Goal: Task Accomplishment & Management: Manage account settings

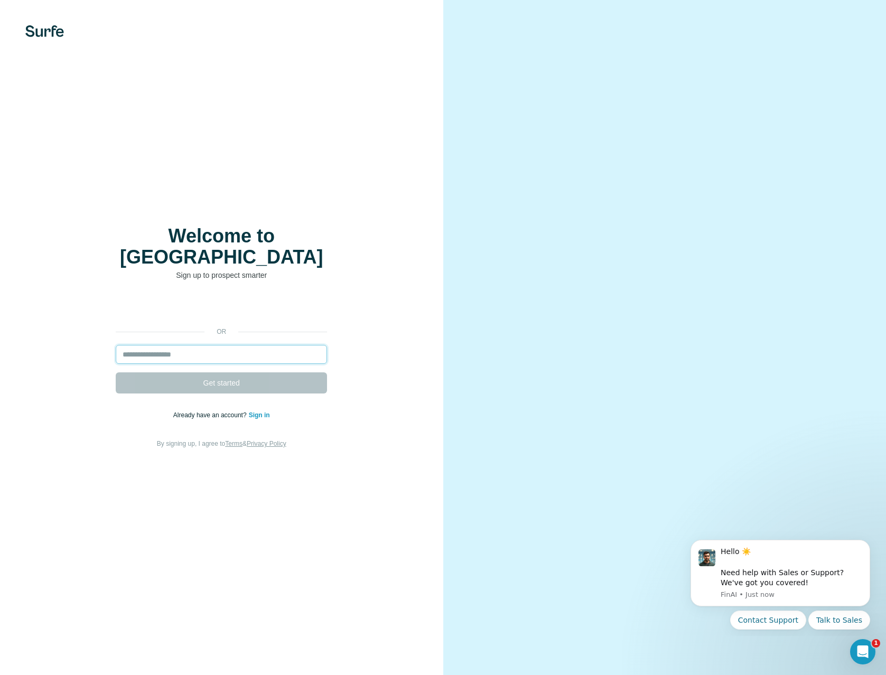
click at [256, 345] on input "email" at bounding box center [221, 354] width 211 height 19
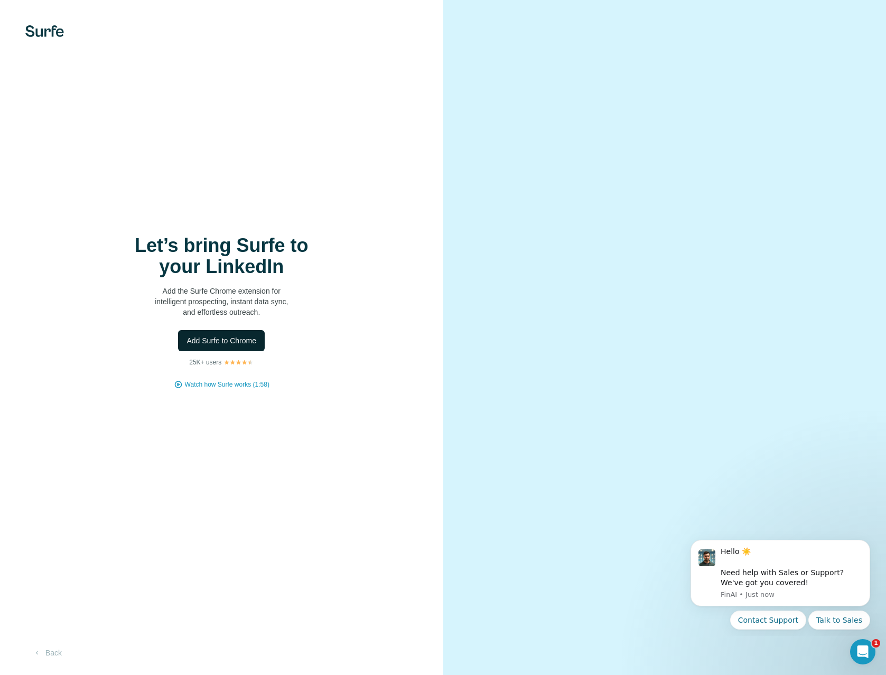
click at [250, 339] on span "Add Surfe to Chrome" at bounding box center [221, 340] width 70 height 11
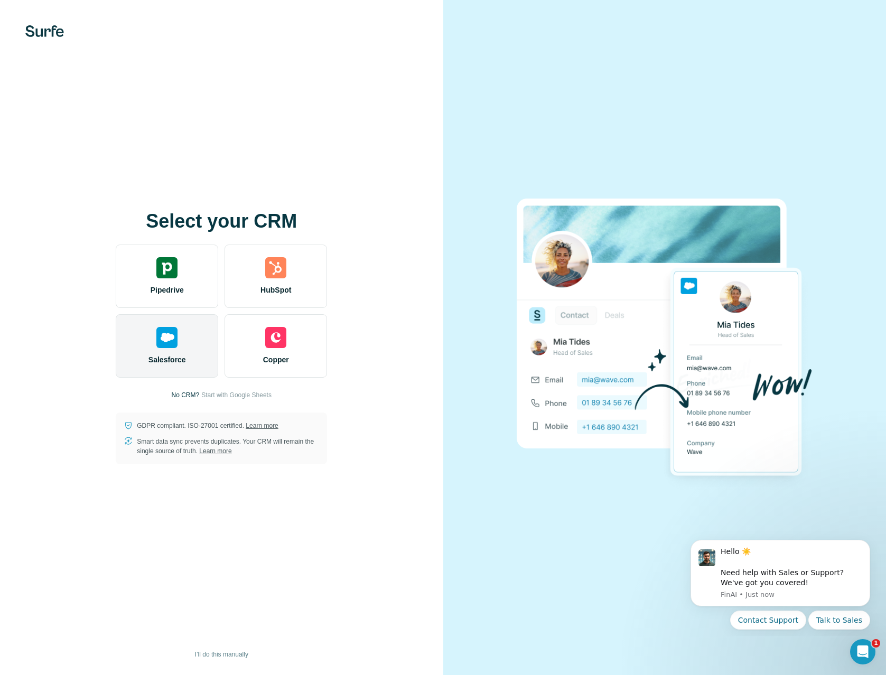
click at [170, 350] on div "Salesforce" at bounding box center [167, 345] width 102 height 63
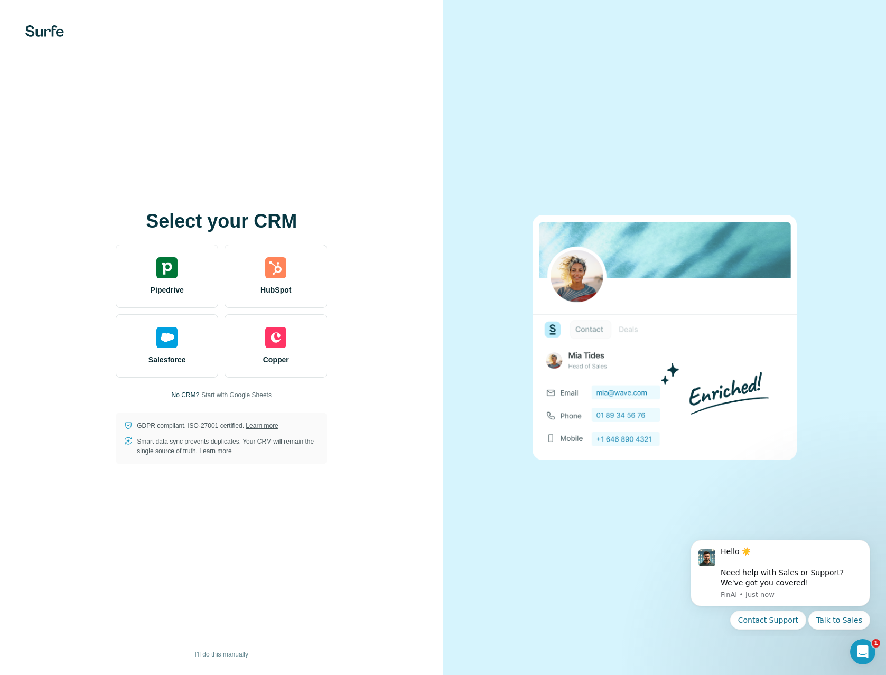
click at [229, 394] on span "Start with Google Sheets" at bounding box center [236, 395] width 70 height 10
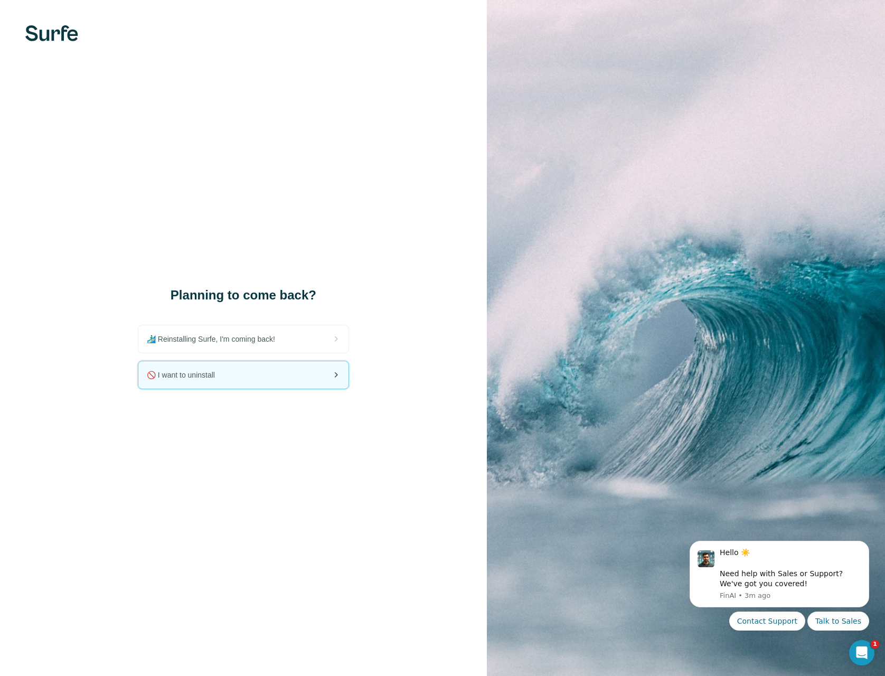
click at [303, 378] on div "🚫 I want to uninstall" at bounding box center [243, 374] width 210 height 27
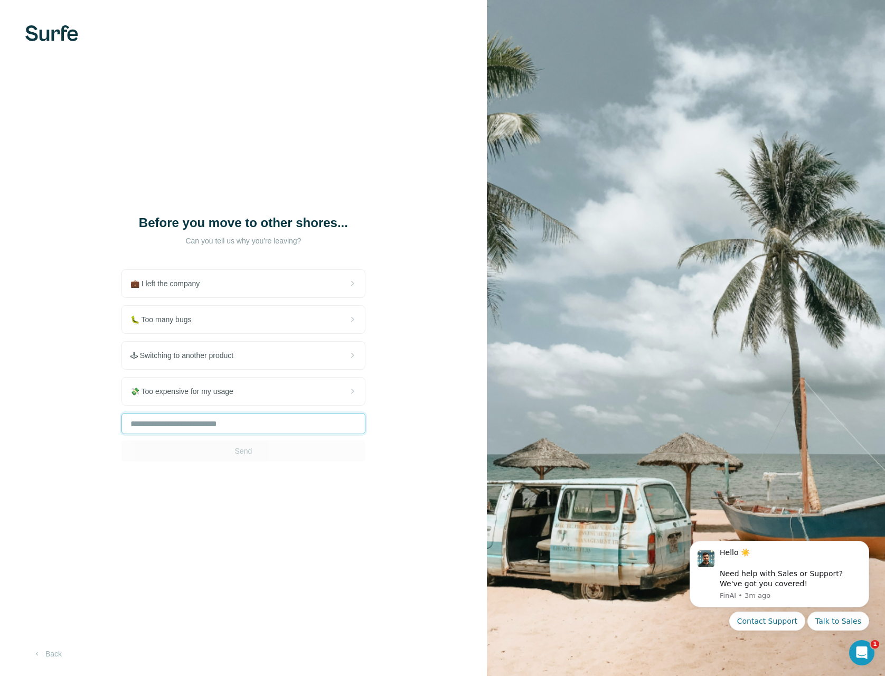
click at [291, 428] on input "text" at bounding box center [243, 423] width 244 height 21
type input "**********"
click at [278, 446] on button "Send" at bounding box center [243, 450] width 244 height 21
